Goal: Information Seeking & Learning: Find specific fact

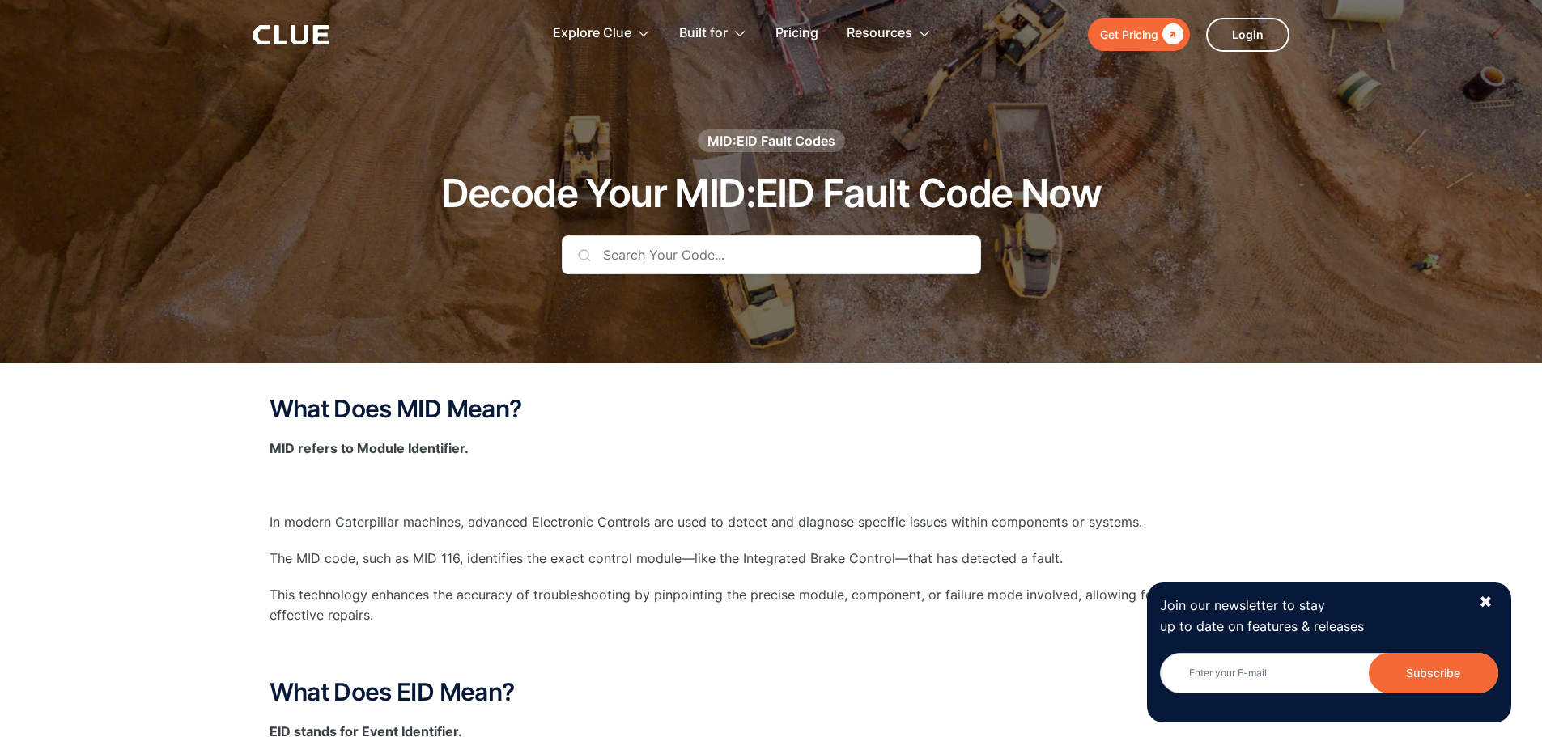
drag, startPoint x: 1377, startPoint y: 303, endPoint x: 1352, endPoint y: 303, distance: 24.3
click at [1376, 303] on div at bounding box center [771, 181] width 1542 height 363
click at [665, 255] on input "text" at bounding box center [771, 255] width 419 height 39
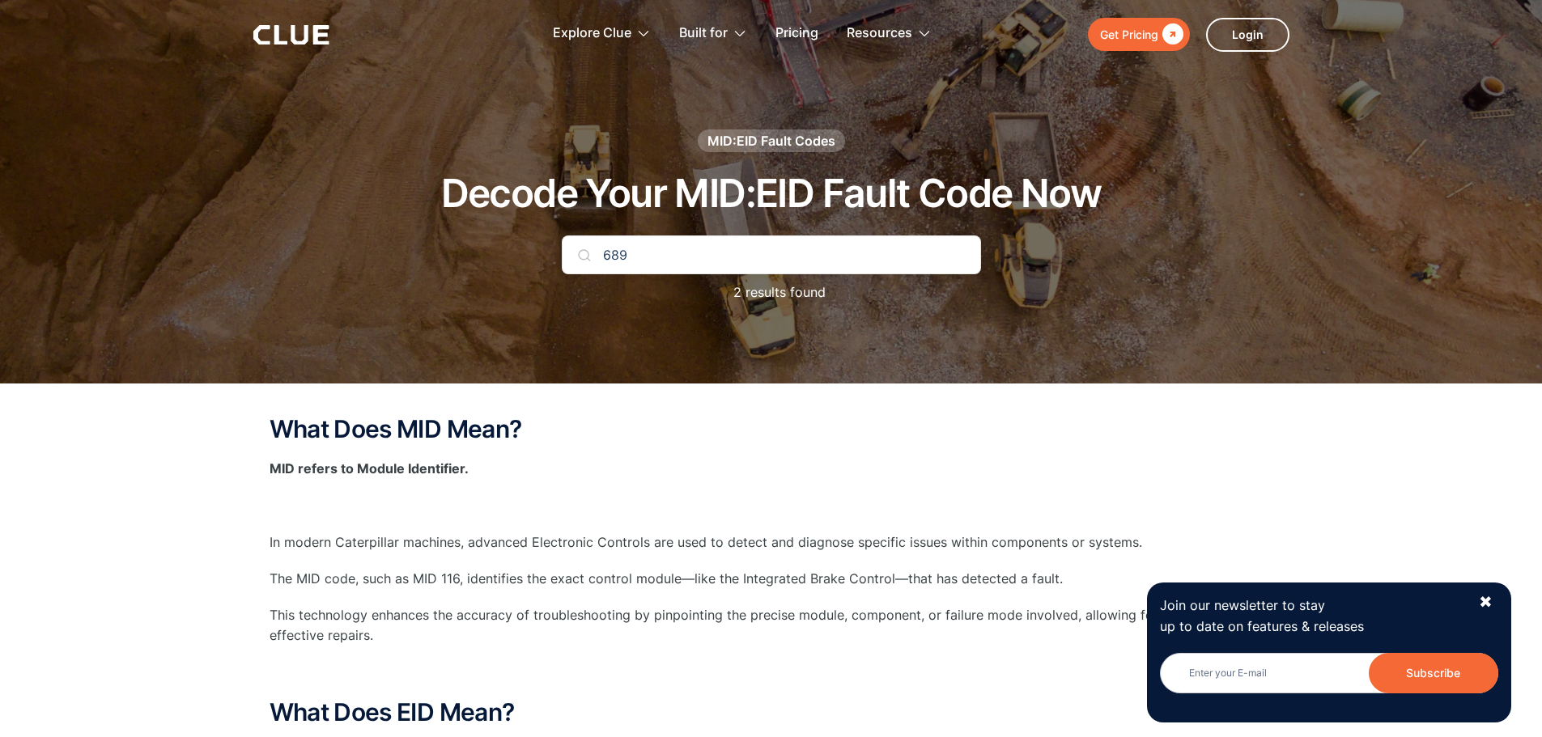
type input "689"
click at [1489, 597] on div "✖" at bounding box center [1486, 602] width 14 height 20
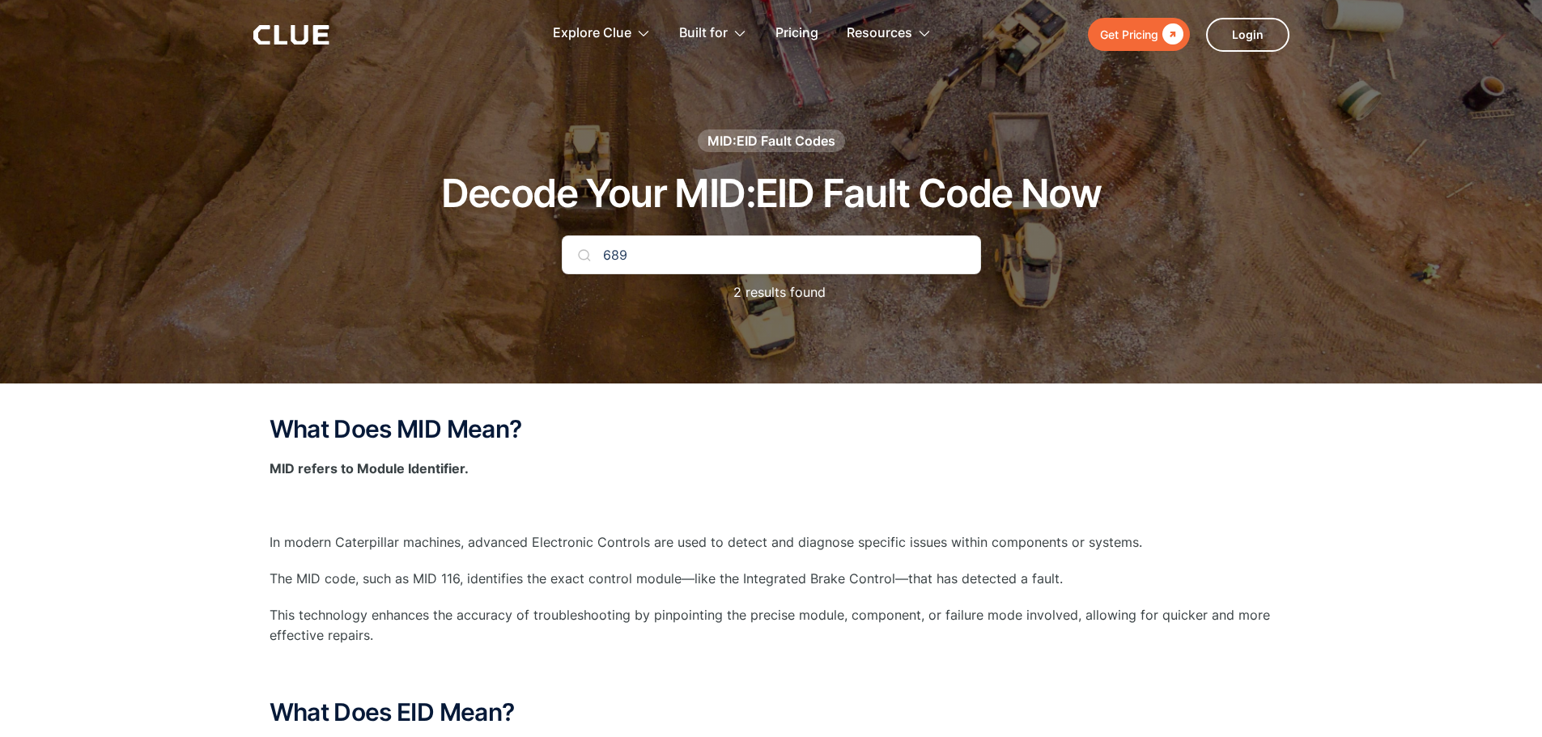
click at [856, 268] on input "689" at bounding box center [771, 255] width 419 height 39
click at [855, 262] on input "689" at bounding box center [771, 255] width 419 height 39
click at [780, 288] on p "2 results found" at bounding box center [771, 292] width 108 height 20
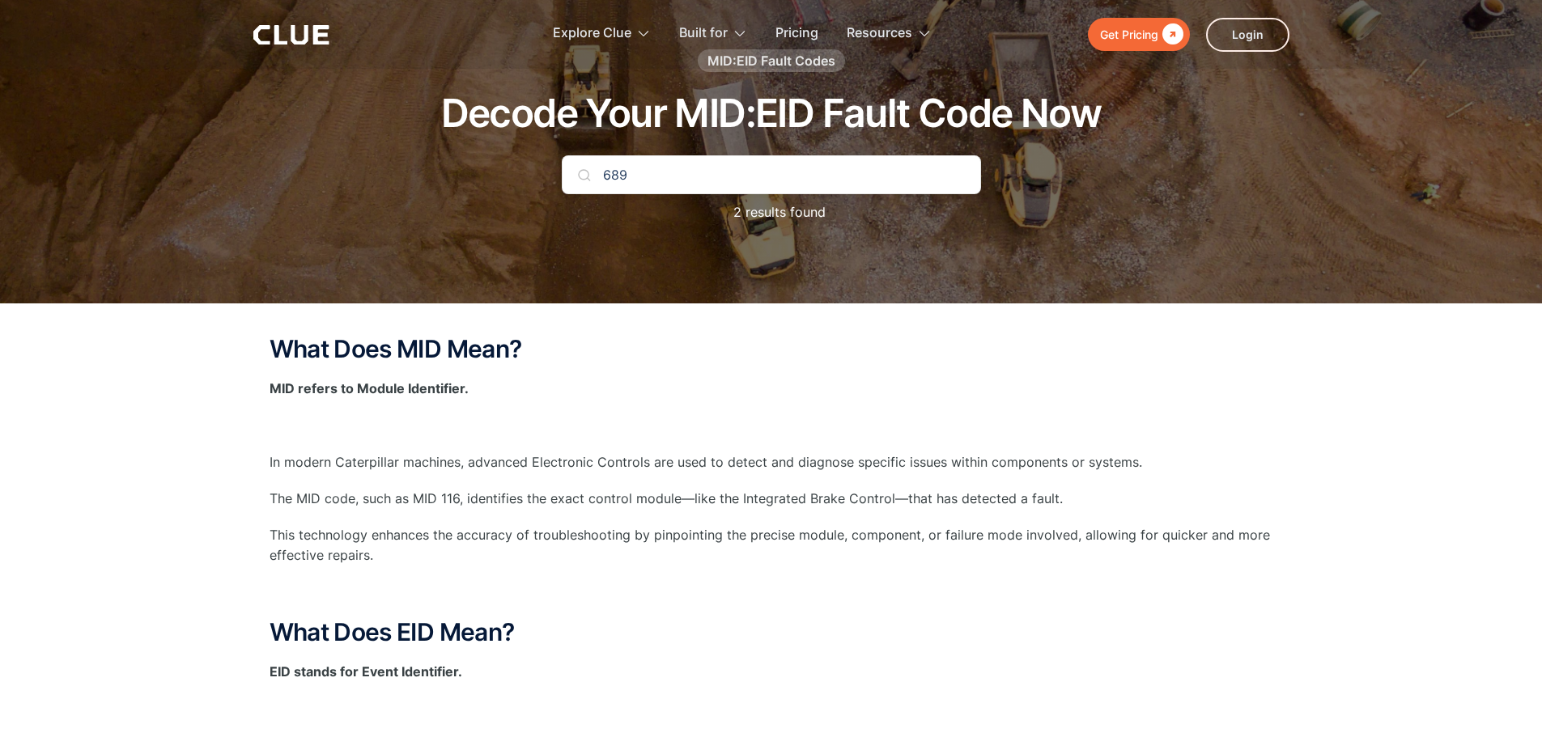
scroll to position [81, 0]
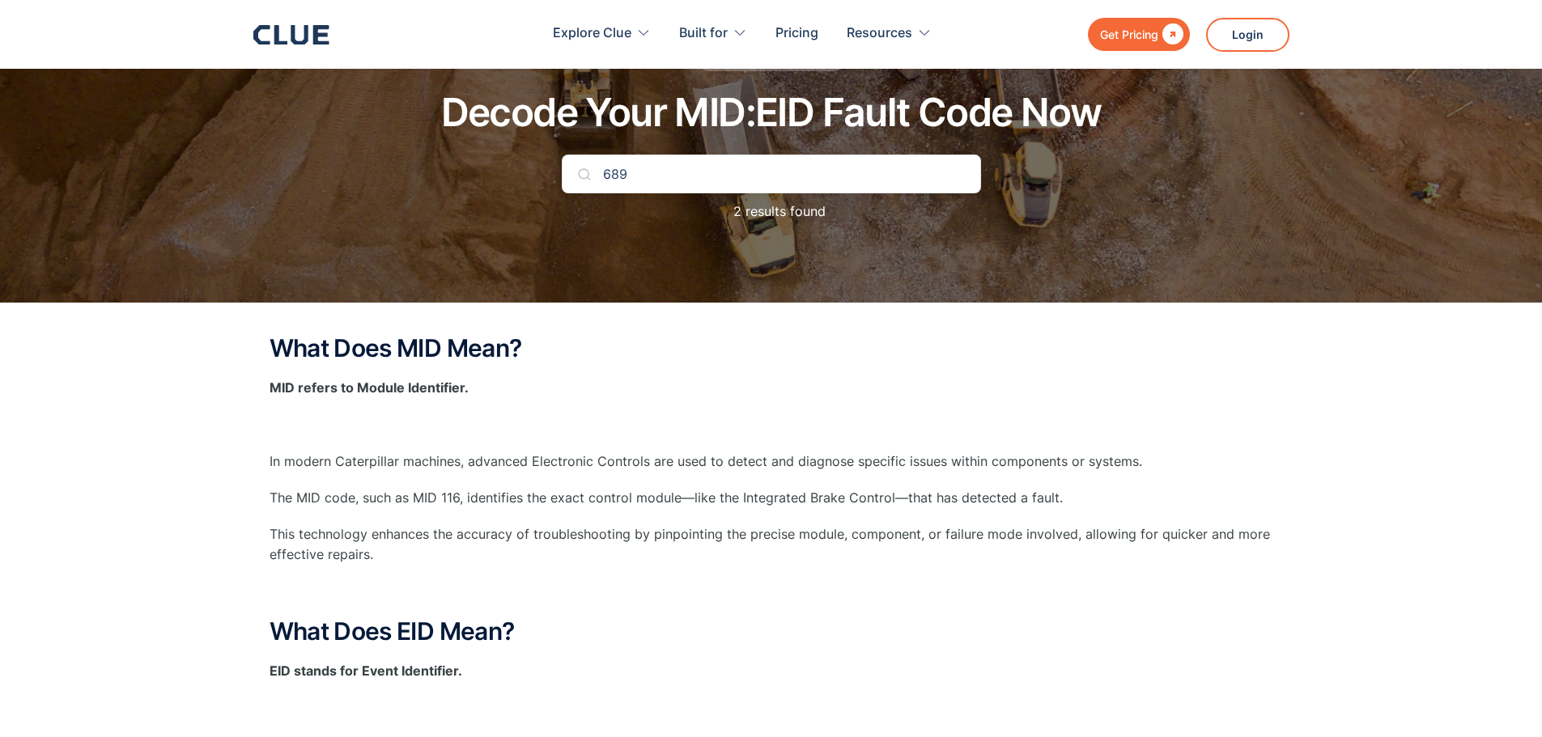
drag, startPoint x: 656, startPoint y: 174, endPoint x: 455, endPoint y: 176, distance: 201.5
click at [455, 176] on div "MID:EID Fault Codes Decode Your MID:EID Fault Code Now 689 2 results found" at bounding box center [771, 143] width 955 height 189
type input "195"
drag, startPoint x: 639, startPoint y: 163, endPoint x: 554, endPoint y: 167, distance: 85.0
click at [554, 167] on div "MID:EID Fault Codes Decode Your MID:EID Fault Code Now 195 1 results found" at bounding box center [771, 143] width 955 height 189
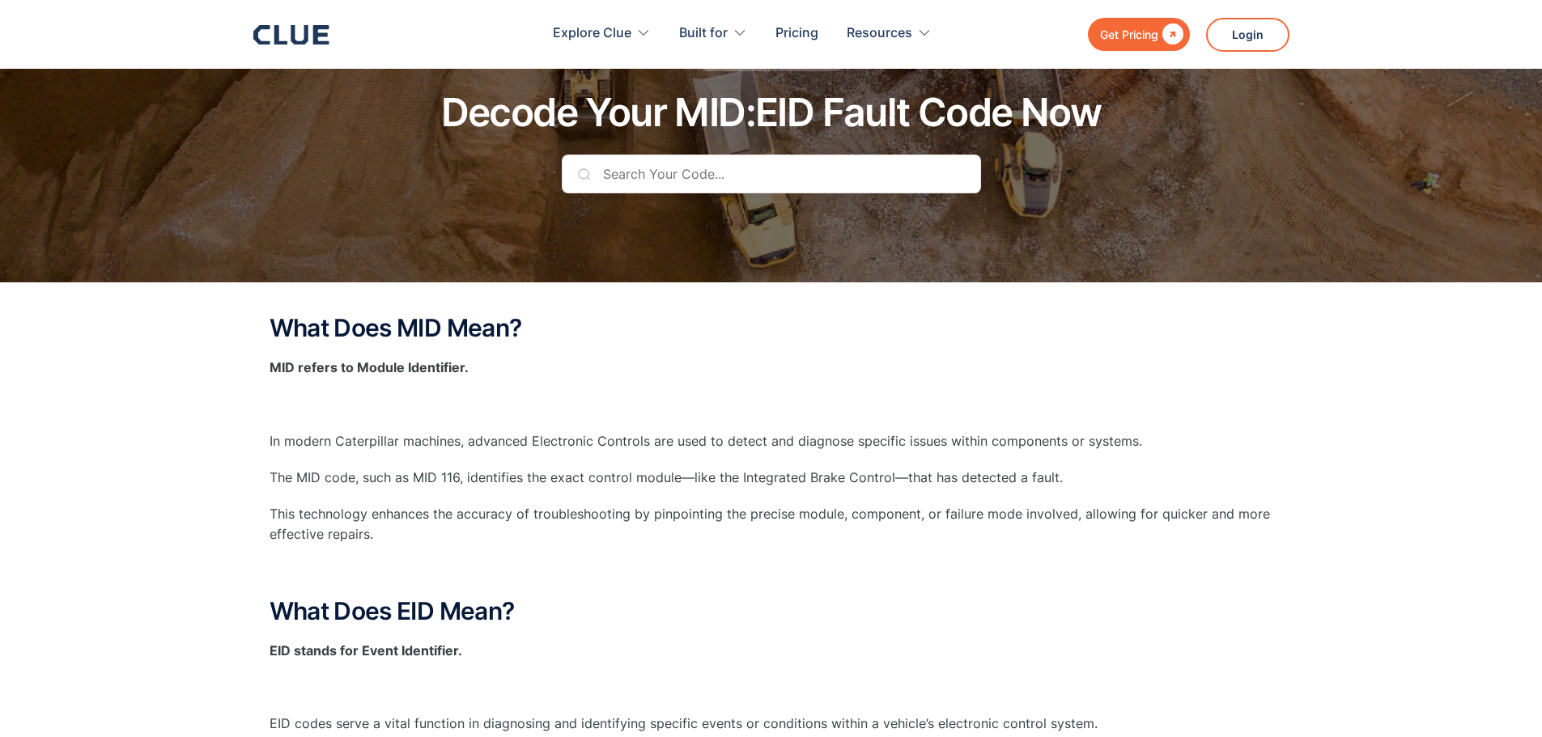
click at [192, 266] on div at bounding box center [771, 100] width 1542 height 363
click at [598, 166] on input "text" at bounding box center [771, 174] width 419 height 39
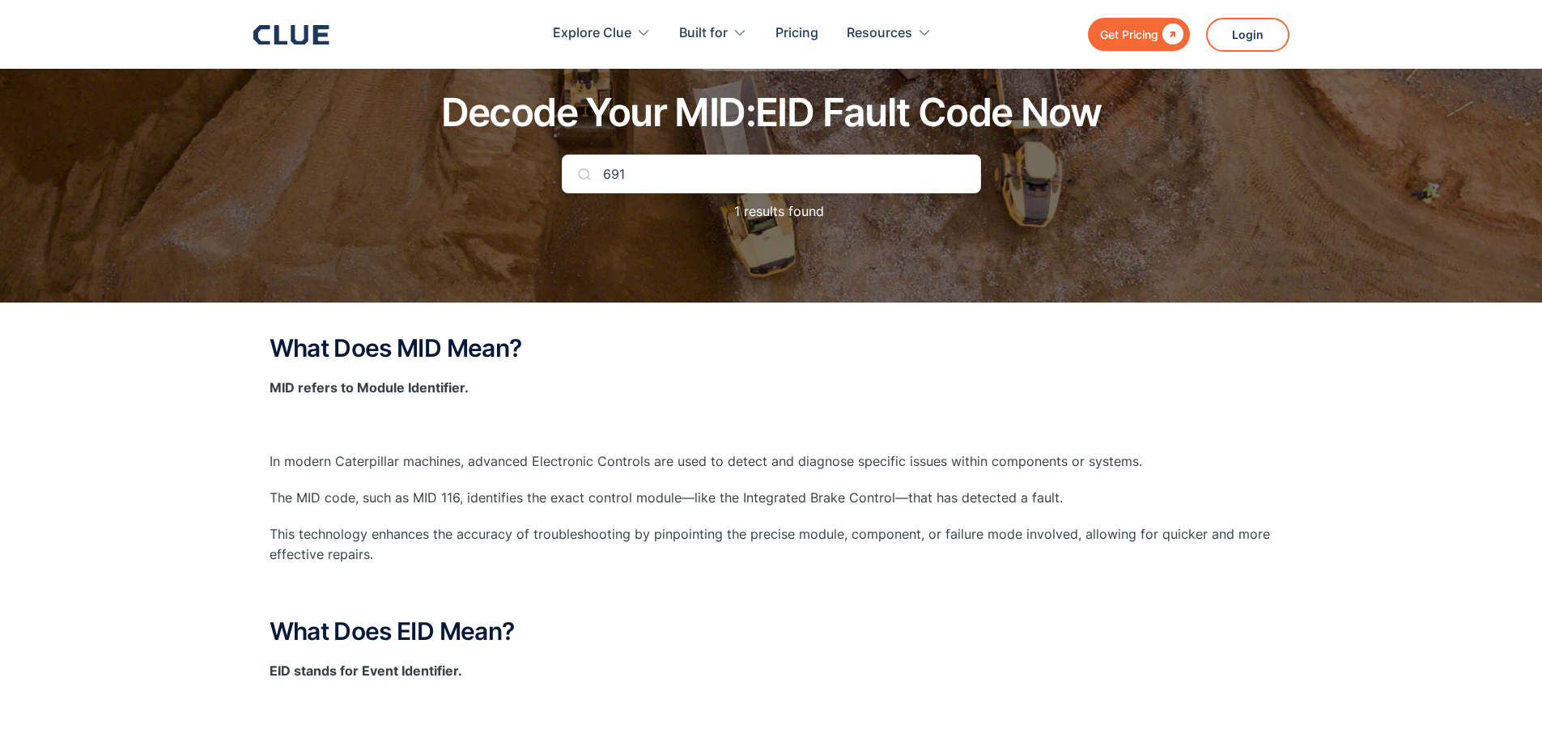
type input "691"
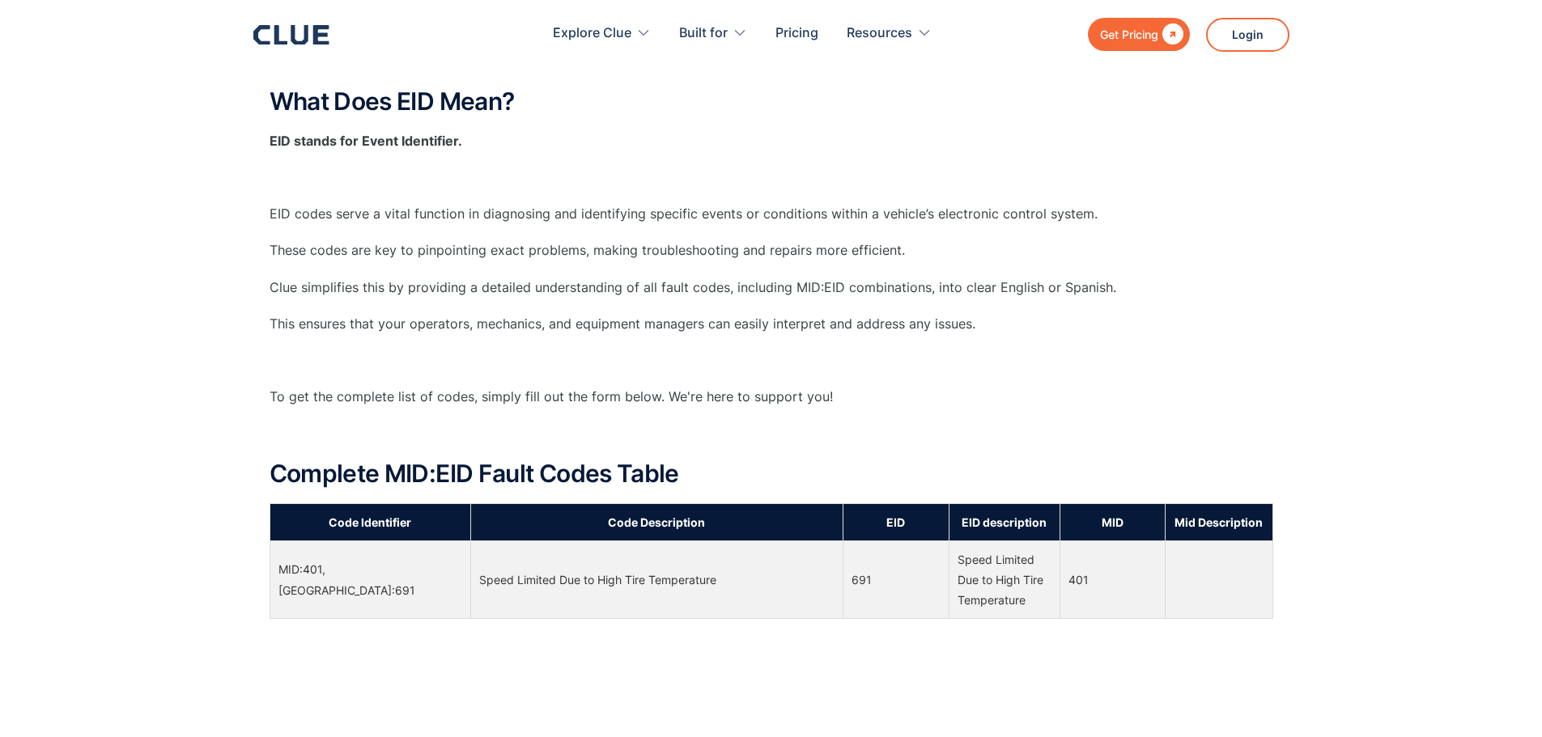
scroll to position [647, 0]
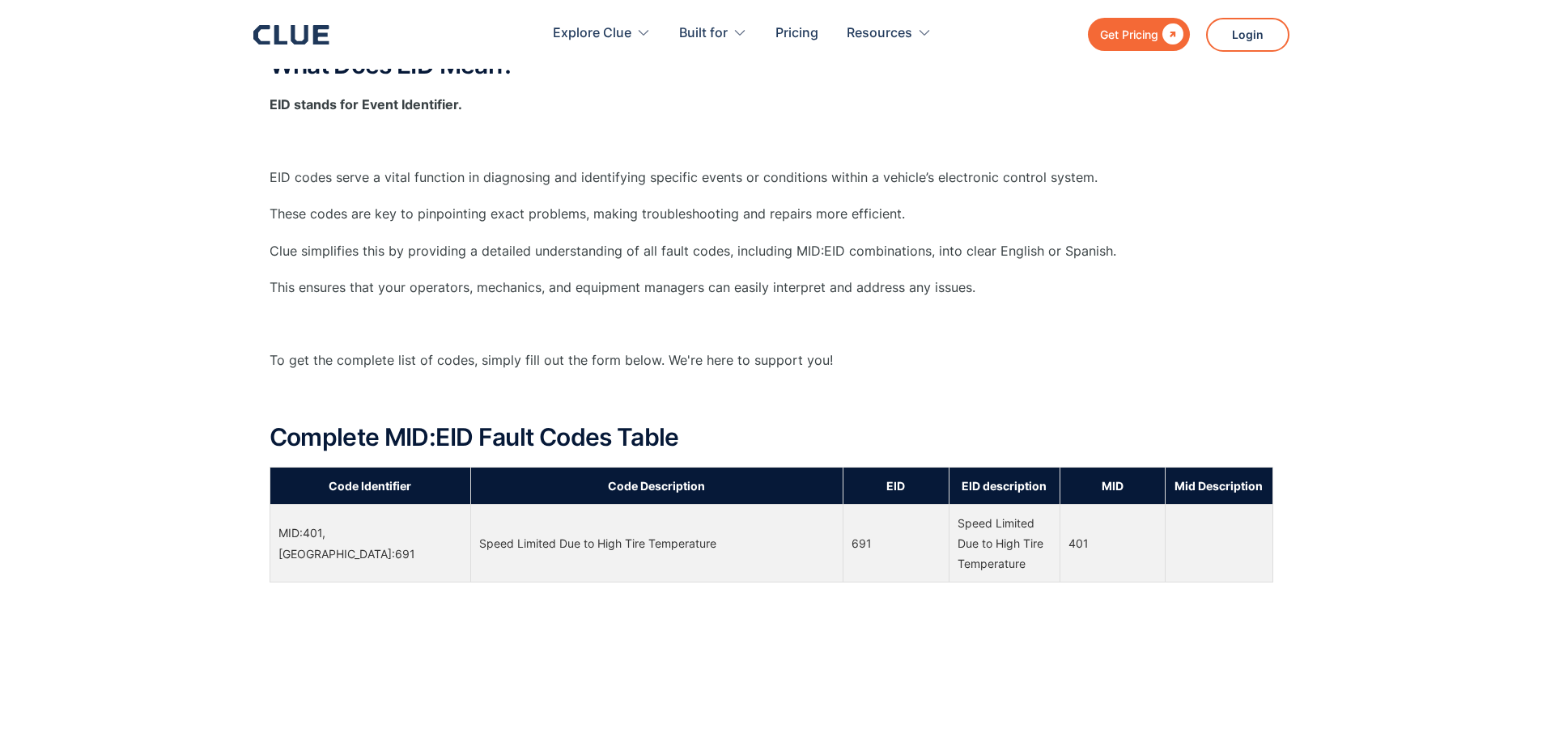
click at [894, 303] on div "What Does MID Mean? MID refers to Module Identifier. ‍ In modern Caterpillar ma…" at bounding box center [772, 118] width 1004 height 698
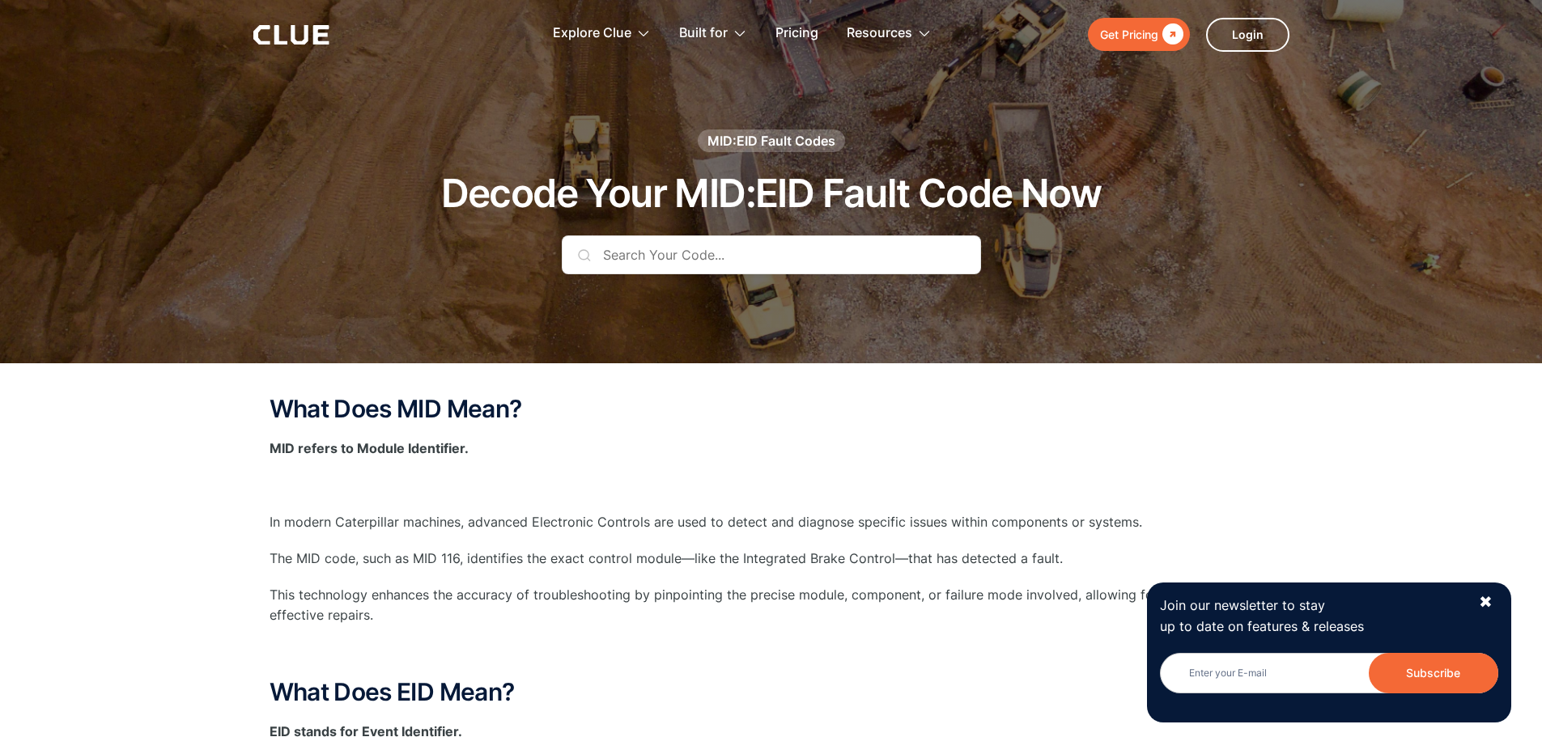
click at [755, 257] on input "text" at bounding box center [771, 255] width 419 height 39
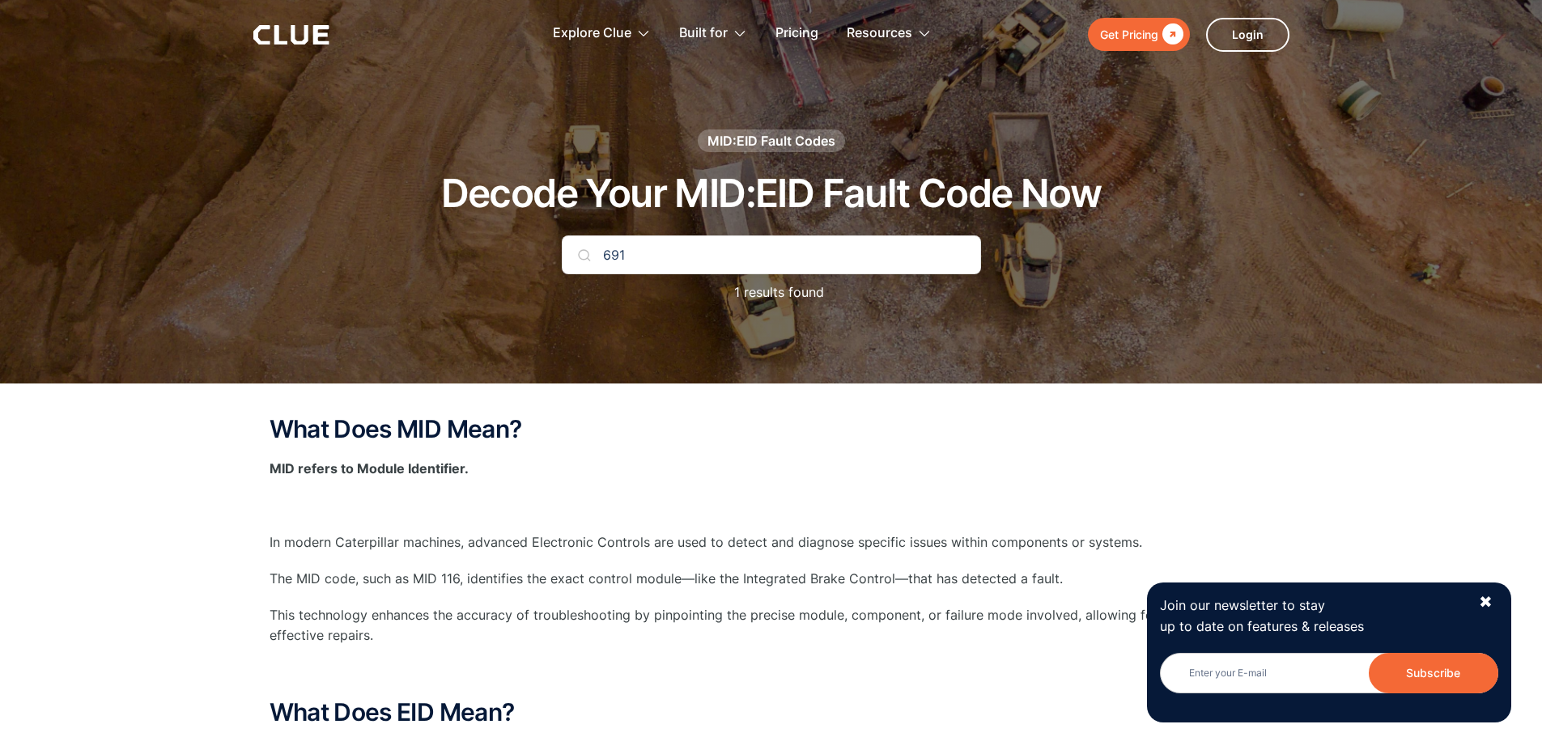
click at [741, 227] on div "MID:EID Fault Codes Decode Your MID:EID Fault Code Now 691 1 results found" at bounding box center [771, 223] width 955 height 189
click at [740, 235] on div "MID:EID Fault Codes Decode Your MID:EID Fault Code Now 691 1 results found" at bounding box center [771, 223] width 955 height 189
click at [745, 251] on input "691" at bounding box center [771, 255] width 419 height 39
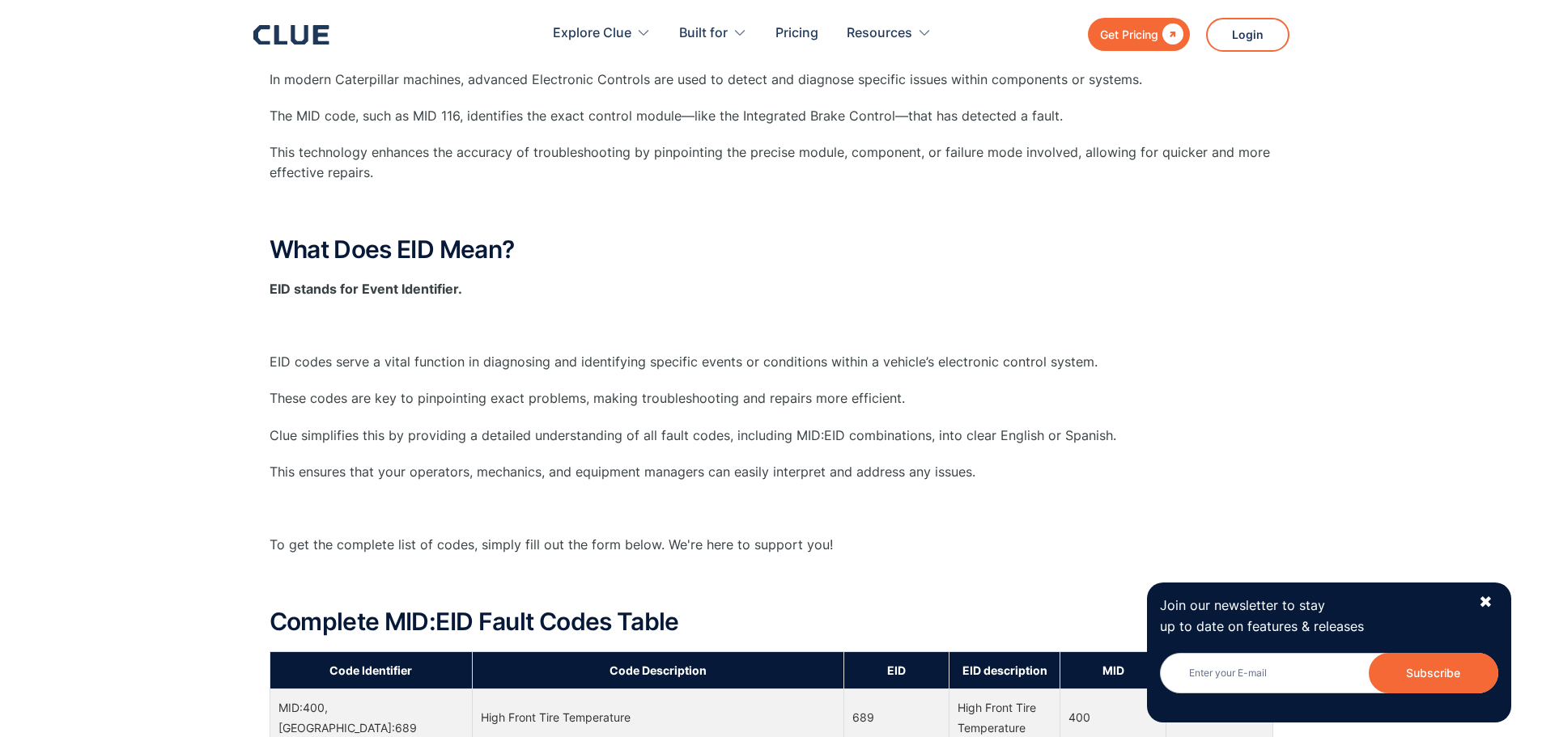
scroll to position [647, 0]
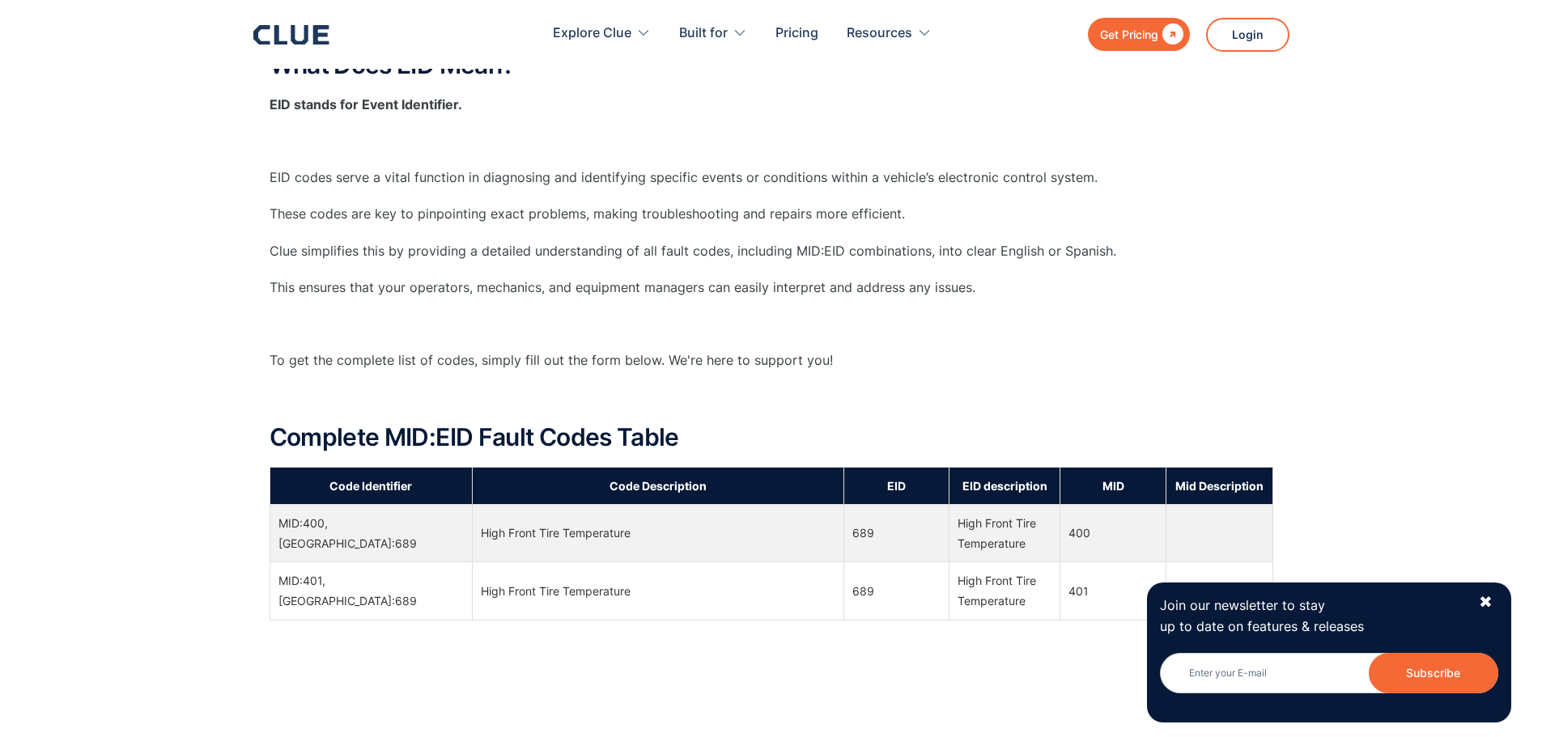
type input "689"
